Goal: Information Seeking & Learning: Check status

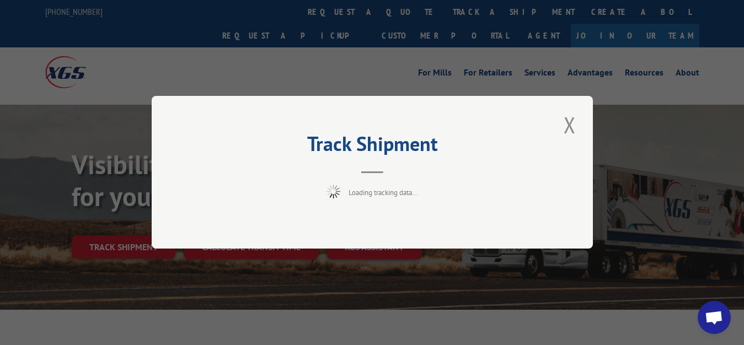
scroll to position [56, 0]
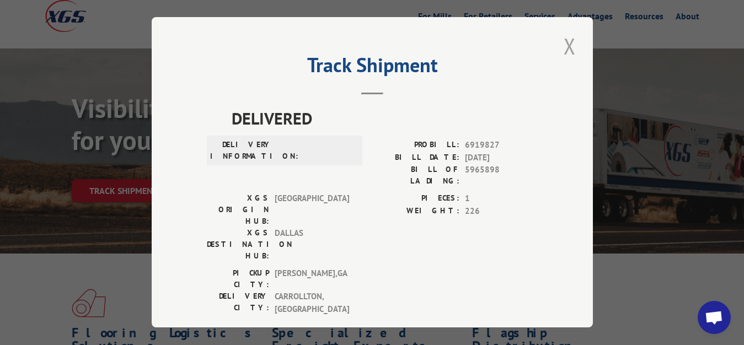
click at [560, 41] on button "Close modal" at bounding box center [569, 46] width 19 height 30
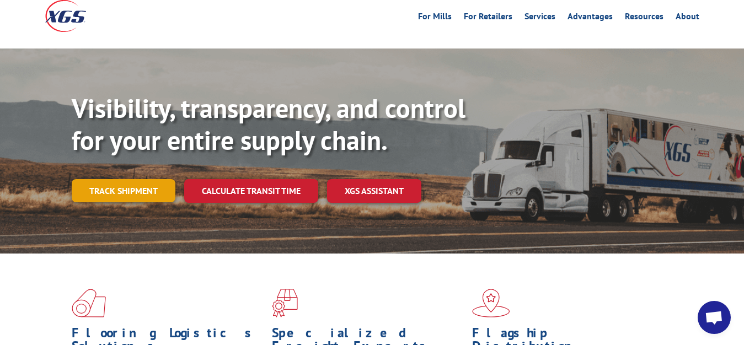
click at [130, 179] on link "Track shipment" at bounding box center [124, 190] width 104 height 23
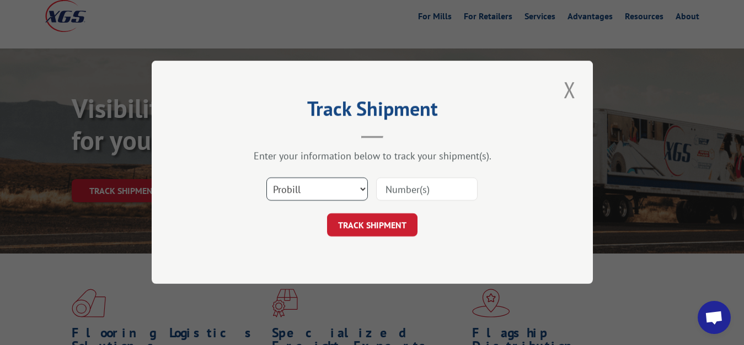
click at [266, 178] on select "Select category... Probill BOL PO" at bounding box center [316, 189] width 101 height 23
select select "bol"
click option "BOL" at bounding box center [0, 0] width 0 height 0
drag, startPoint x: 388, startPoint y: 189, endPoint x: 390, endPoint y: 176, distance: 12.8
click at [388, 187] on input at bounding box center [426, 189] width 101 height 23
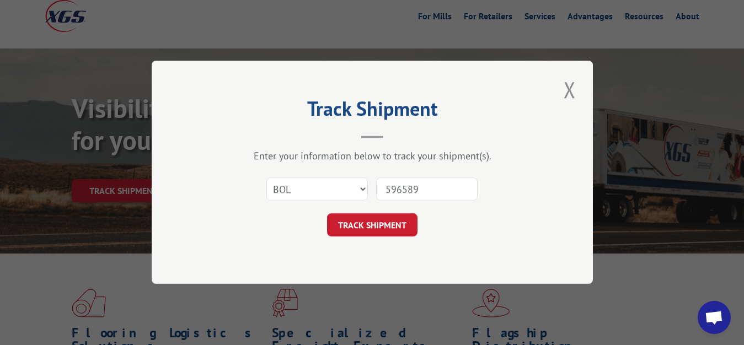
type input "5965899"
click button "TRACK SHIPMENT" at bounding box center [372, 225] width 90 height 23
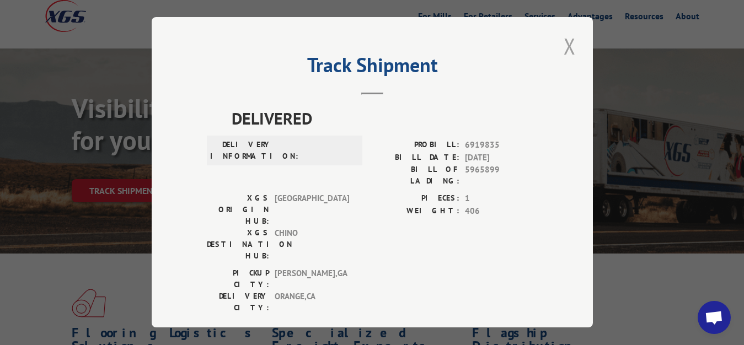
drag, startPoint x: 563, startPoint y: 42, endPoint x: 388, endPoint y: 124, distance: 193.2
click at [560, 47] on button "Close modal" at bounding box center [569, 46] width 19 height 30
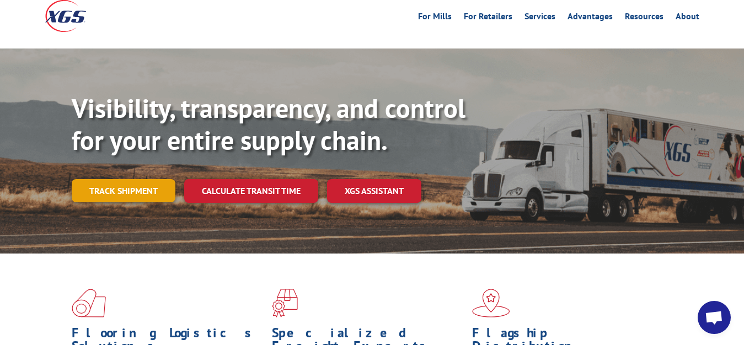
click at [112, 179] on link "Track shipment" at bounding box center [124, 190] width 104 height 23
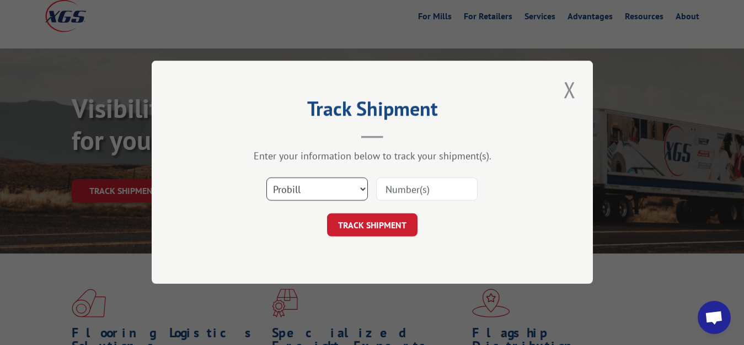
click at [266, 178] on select "Select category... Probill BOL PO" at bounding box center [316, 189] width 101 height 23
select select "bol"
click option "BOL" at bounding box center [0, 0] width 0 height 0
click at [393, 185] on input at bounding box center [426, 189] width 101 height 23
type input "5965900"
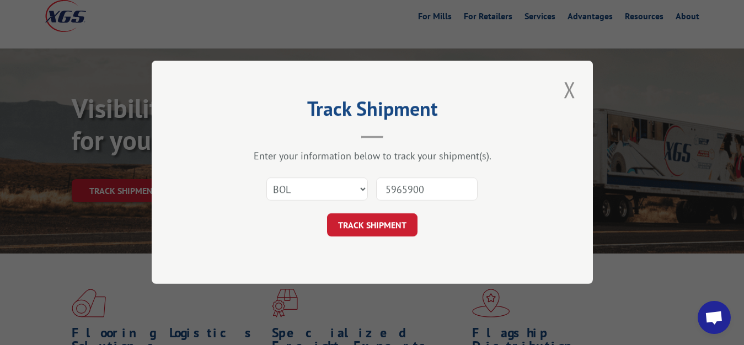
click button "TRACK SHIPMENT" at bounding box center [372, 225] width 90 height 23
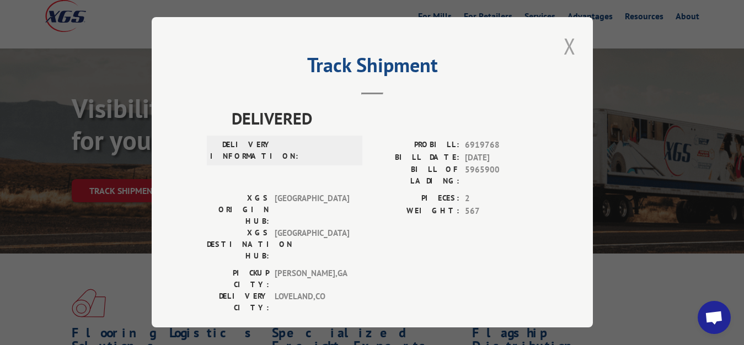
click at [562, 44] on button "Close modal" at bounding box center [569, 46] width 19 height 30
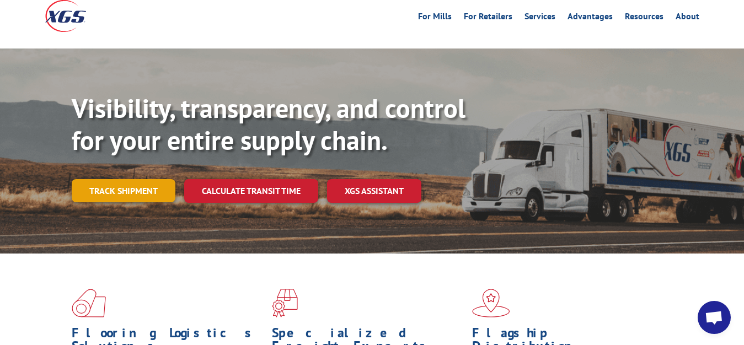
click at [147, 179] on link "Track shipment" at bounding box center [124, 190] width 104 height 23
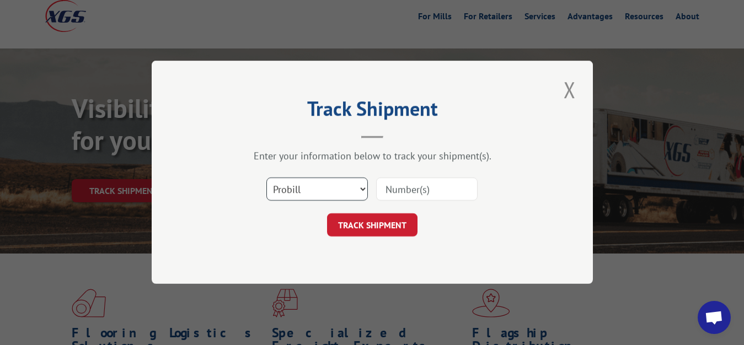
click at [266, 178] on select "Select category... Probill BOL PO" at bounding box center [316, 189] width 101 height 23
select select "bol"
click option "BOL" at bounding box center [0, 0] width 0 height 0
drag, startPoint x: 390, startPoint y: 186, endPoint x: 394, endPoint y: 144, distance: 41.5
click at [390, 185] on input at bounding box center [426, 189] width 101 height 23
